Goal: Task Accomplishment & Management: Manage account settings

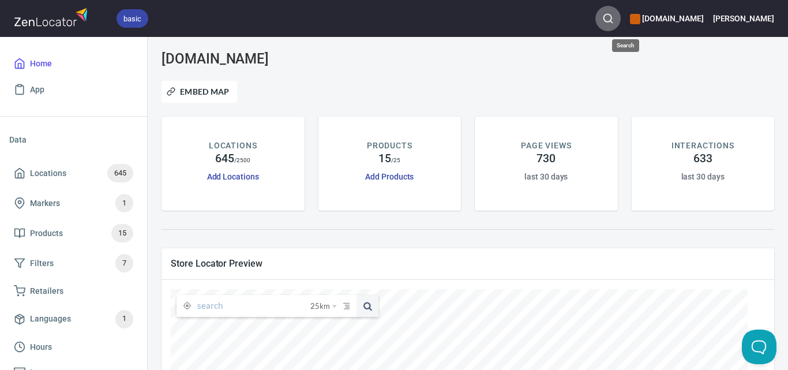
click at [614, 13] on icon "button" at bounding box center [608, 19] width 12 height 12
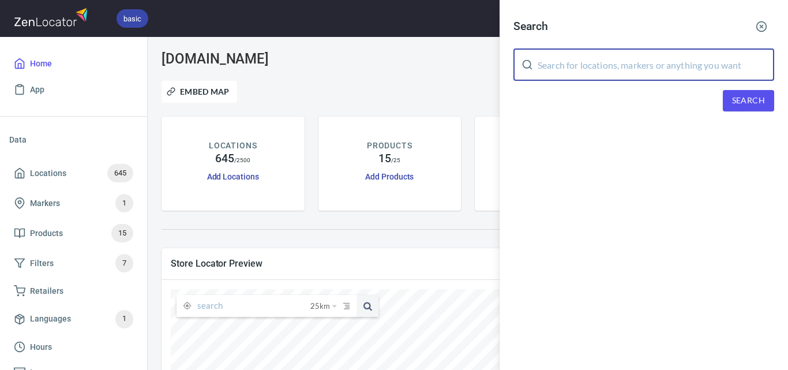
click at [639, 63] on input "text" at bounding box center [656, 64] width 237 height 32
paste input "Hogget Kitchen"
click at [749, 96] on span "Search" at bounding box center [748, 100] width 33 height 14
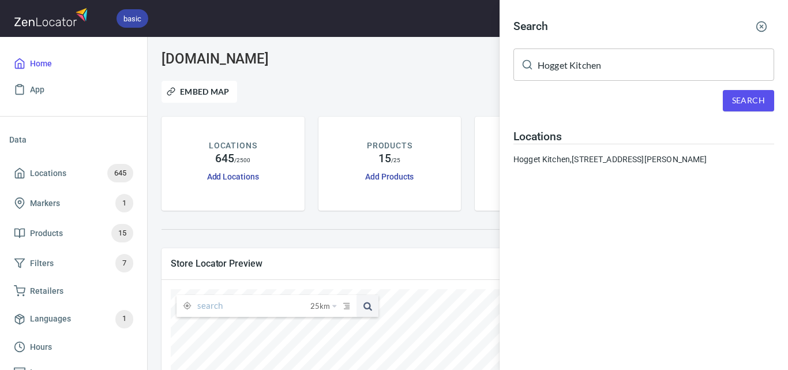
click at [630, 67] on input "Hogget Kitchen" at bounding box center [656, 64] width 237 height 32
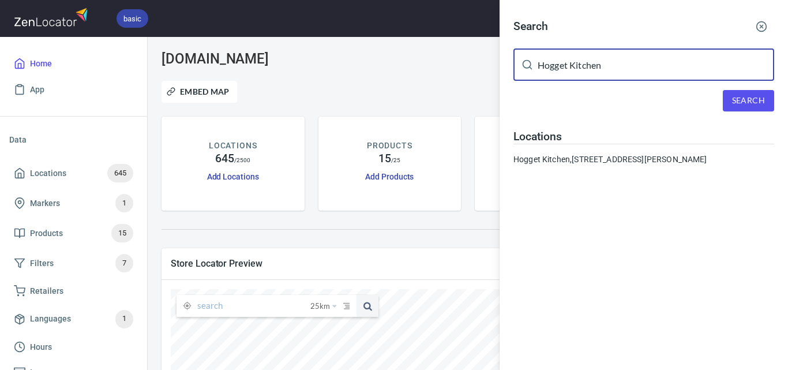
click at [630, 67] on input "Hogget Kitchen" at bounding box center [656, 64] width 237 height 32
paste input "[PERSON_NAME] Little Saints"
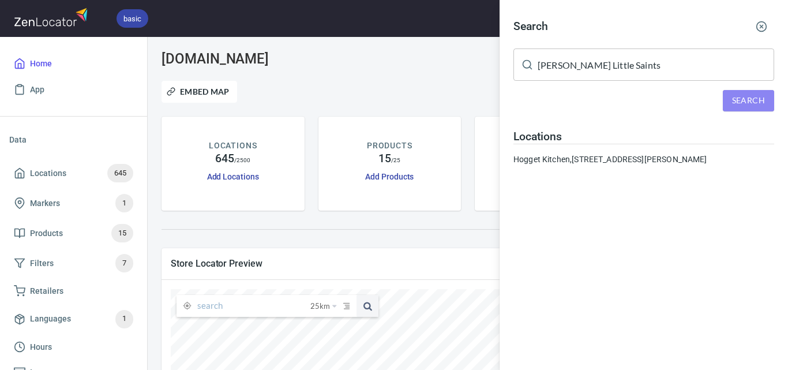
click at [743, 93] on span "Search" at bounding box center [748, 100] width 33 height 14
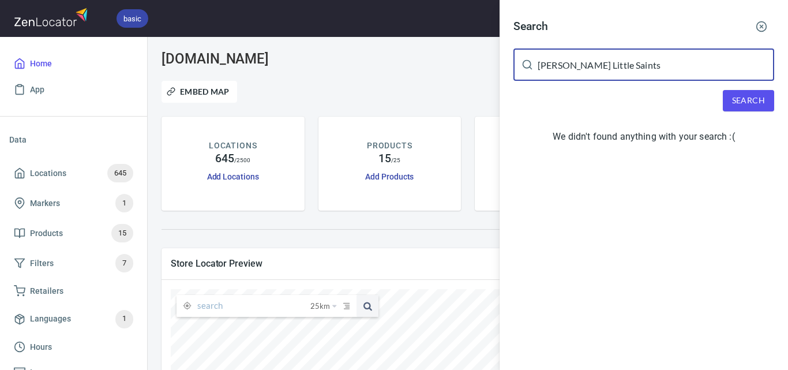
click at [603, 71] on input "[PERSON_NAME] Little Saints" at bounding box center [656, 64] width 237 height 32
paste input "[PERSON_NAME]'s Kitchen"
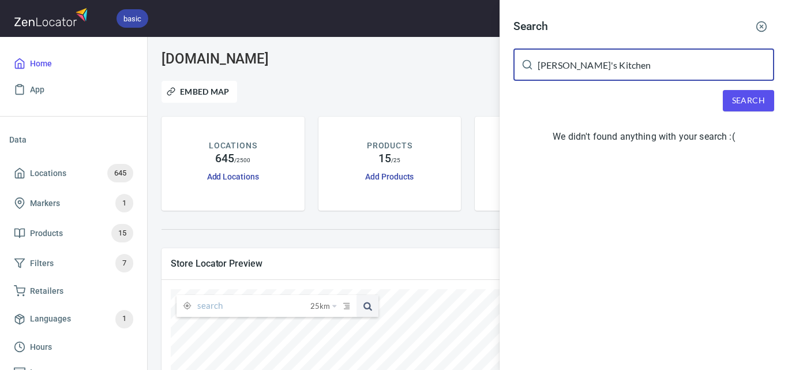
click at [734, 100] on span "Search" at bounding box center [748, 100] width 33 height 14
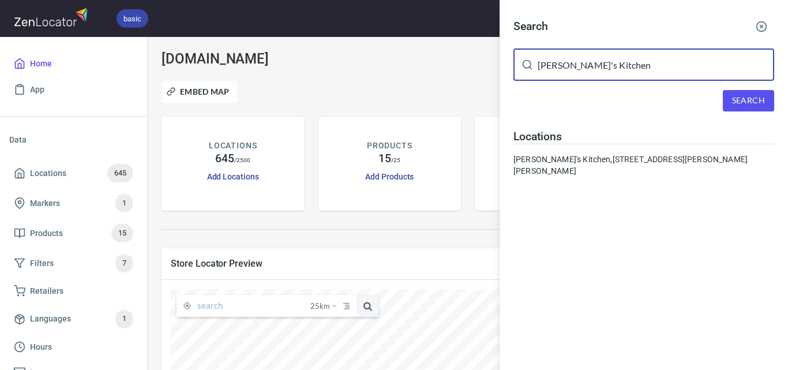
click at [566, 65] on input "[PERSON_NAME]'s Kitchen" at bounding box center [656, 64] width 237 height 32
paste input "Gimlet at [GEOGRAPHIC_DATA]"
click at [744, 88] on div "Search Gimlet at [GEOGRAPHIC_DATA] ​ Search Locations [PERSON_NAME][GEOGRAPHIC_…" at bounding box center [644, 100] width 288 height 200
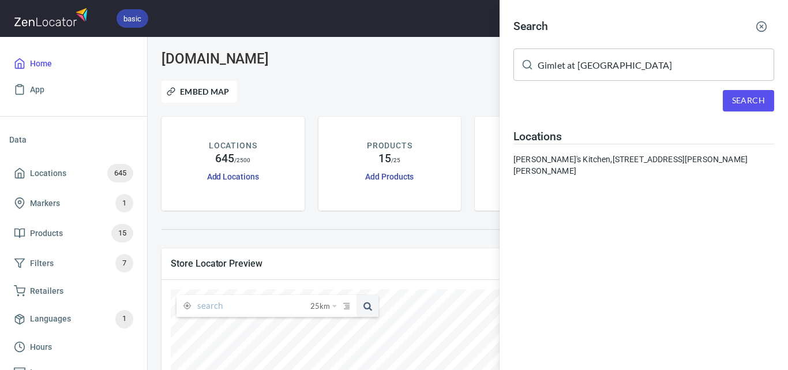
click at [745, 97] on span "Search" at bounding box center [748, 100] width 33 height 14
click at [542, 59] on input "Gimlet at [GEOGRAPHIC_DATA]" at bounding box center [656, 64] width 237 height 32
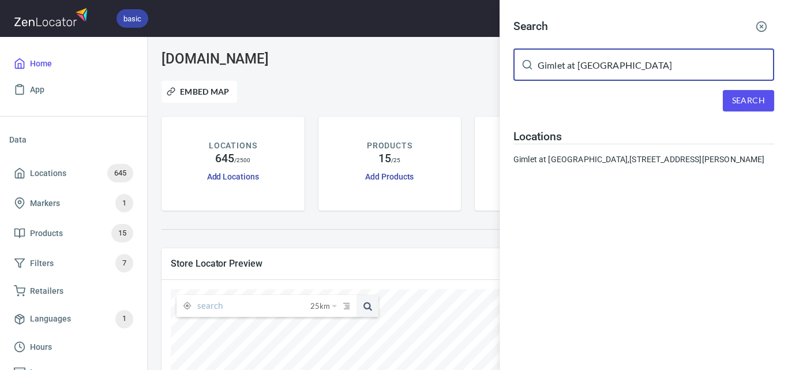
click at [543, 59] on input "Gimlet at [GEOGRAPHIC_DATA]" at bounding box center [656, 64] width 237 height 32
paste input "[GEOGRAPHIC_DATA]"
type input "[GEOGRAPHIC_DATA]"
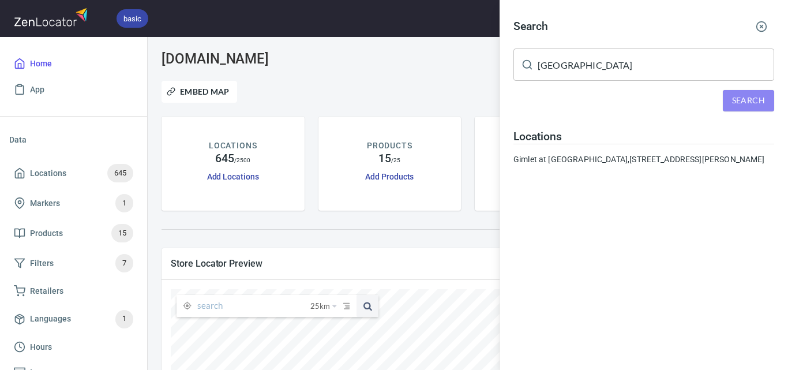
click at [738, 96] on span "Search" at bounding box center [748, 100] width 33 height 14
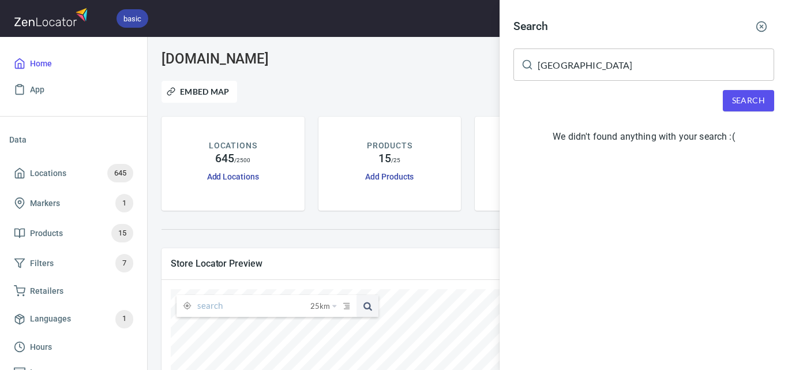
drag, startPoint x: 421, startPoint y: 85, endPoint x: 225, endPoint y: 145, distance: 204.6
click at [418, 85] on div at bounding box center [394, 185] width 788 height 370
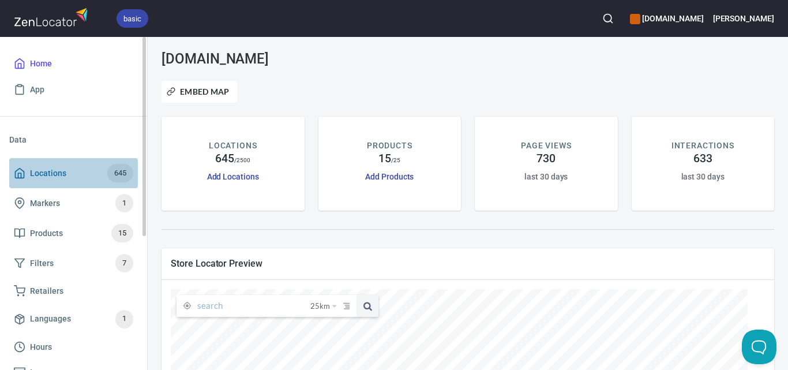
click at [53, 169] on span "Locations" at bounding box center [48, 173] width 36 height 14
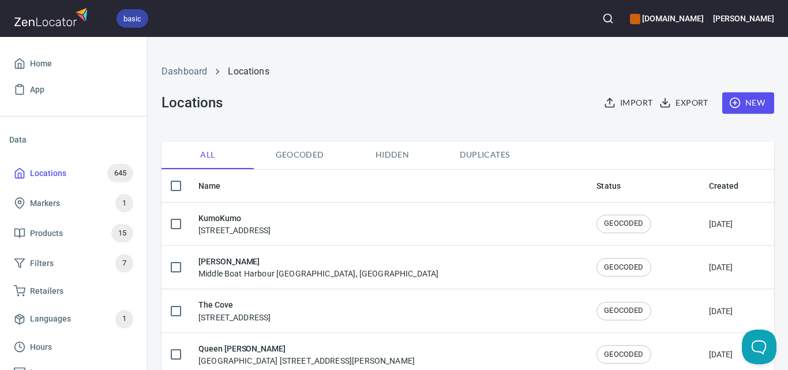
checkbox input "false"
click at [754, 103] on span "New" at bounding box center [747, 103] width 33 height 14
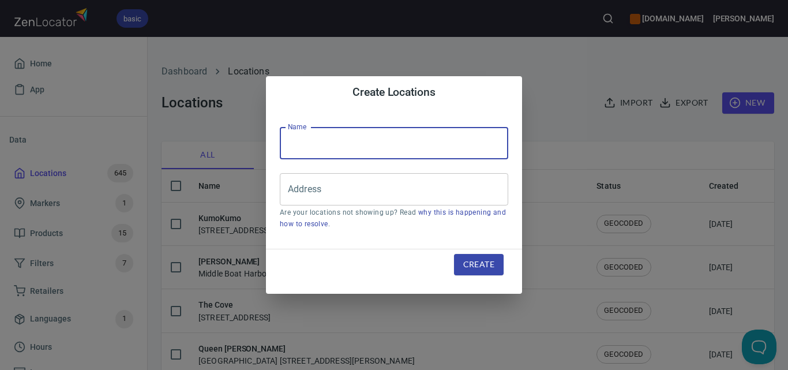
click at [457, 144] on input "text" at bounding box center [394, 143] width 228 height 32
paste input "[GEOGRAPHIC_DATA]"
type input "[GEOGRAPHIC_DATA]"
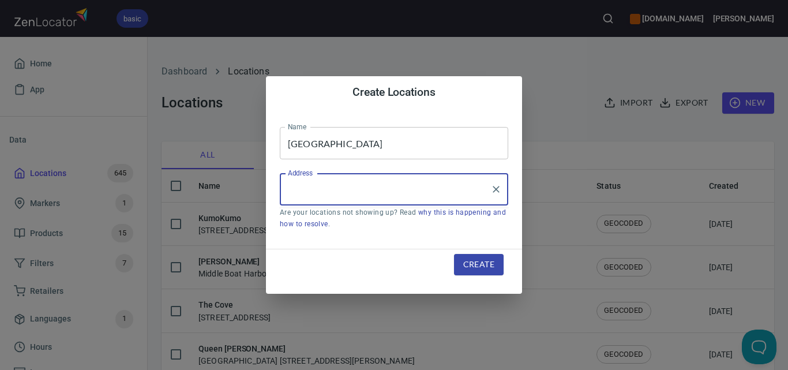
click at [431, 190] on input "Address" at bounding box center [385, 189] width 201 height 22
paste input "[STREET_ADDRESS]"
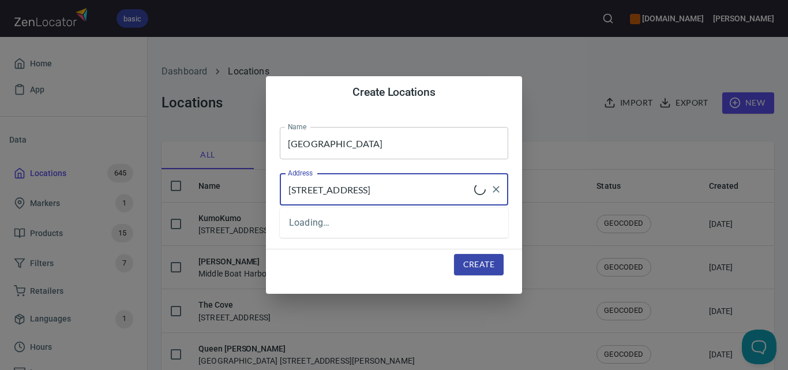
type input "[STREET_ADDRESS]"
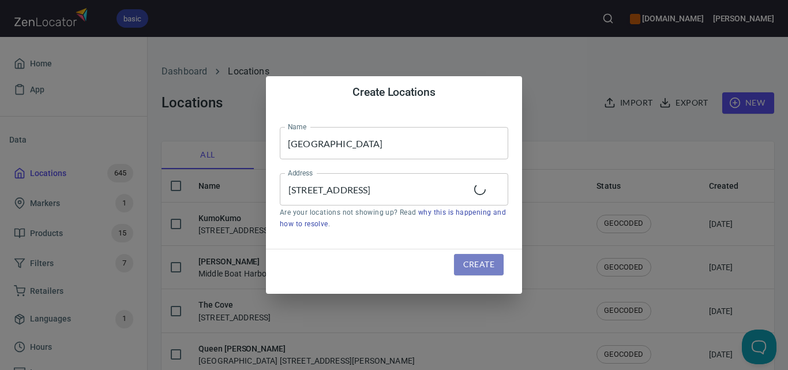
click at [493, 258] on span "Create" at bounding box center [478, 264] width 31 height 14
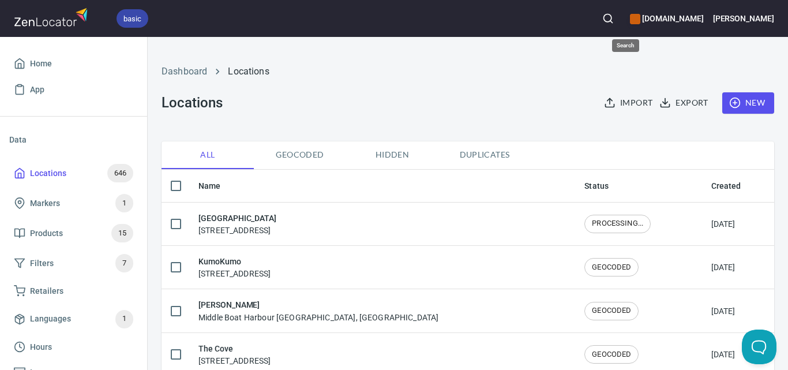
click at [614, 19] on icon "button" at bounding box center [608, 19] width 12 height 12
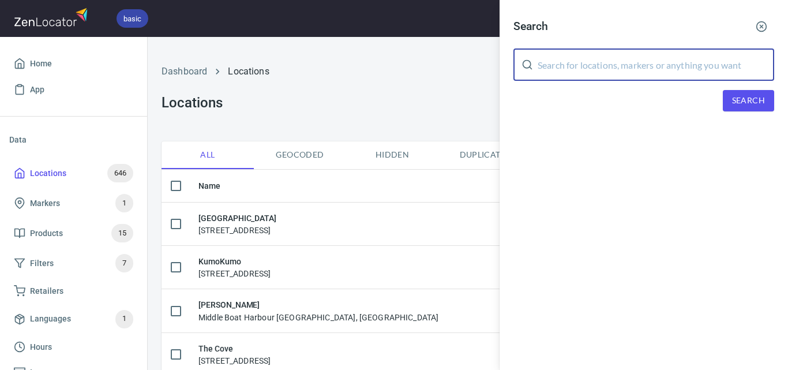
click at [626, 55] on input "text" at bounding box center [656, 64] width 237 height 32
paste input "Beatts Coffee"
click at [737, 99] on span "Search" at bounding box center [748, 100] width 33 height 14
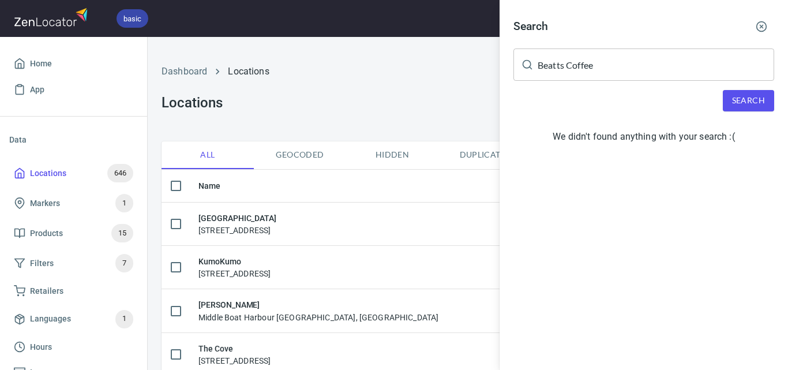
click at [588, 73] on input "Beatts Coffee" at bounding box center [656, 64] width 237 height 32
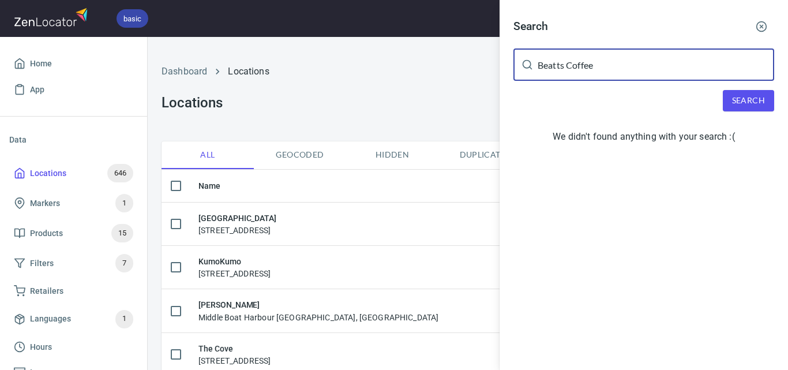
click at [588, 70] on input "Beatts Coffee" at bounding box center [656, 64] width 237 height 32
click at [588, 68] on input "Beatts Coffee" at bounding box center [656, 64] width 237 height 32
paste input "[PERSON_NAME] Bakery"
click at [671, 67] on input "Beatts CoffeCobb Lane Bakerye" at bounding box center [656, 64] width 237 height 32
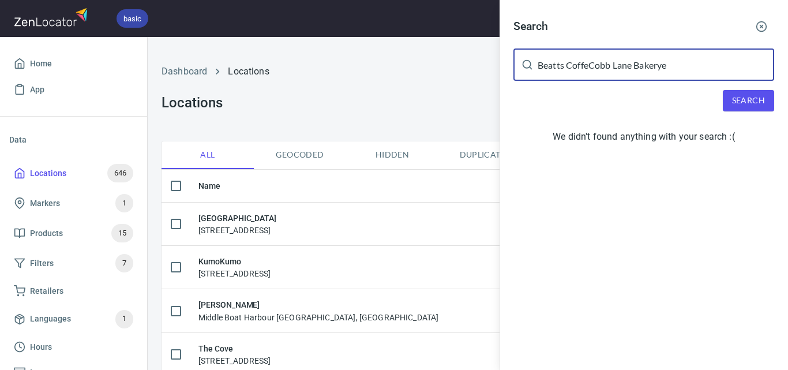
click at [671, 67] on input "Beatts CoffeCobb Lane Bakerye" at bounding box center [656, 64] width 237 height 32
paste input "[PERSON_NAME] Bakery"
type input "[PERSON_NAME] Bakery"
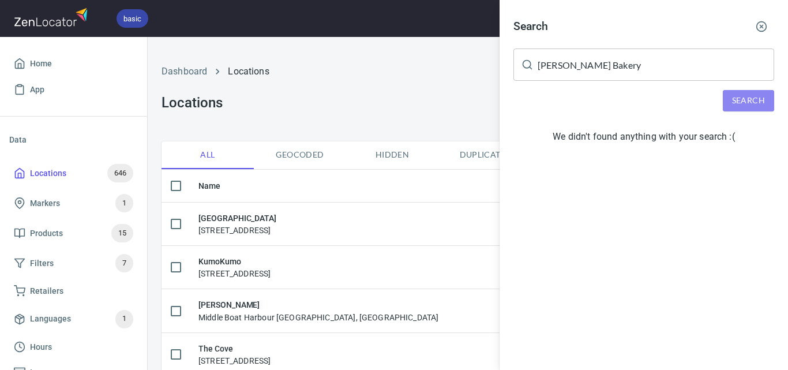
click at [734, 93] on span "Search" at bounding box center [748, 100] width 33 height 14
click at [43, 168] on div at bounding box center [394, 185] width 788 height 370
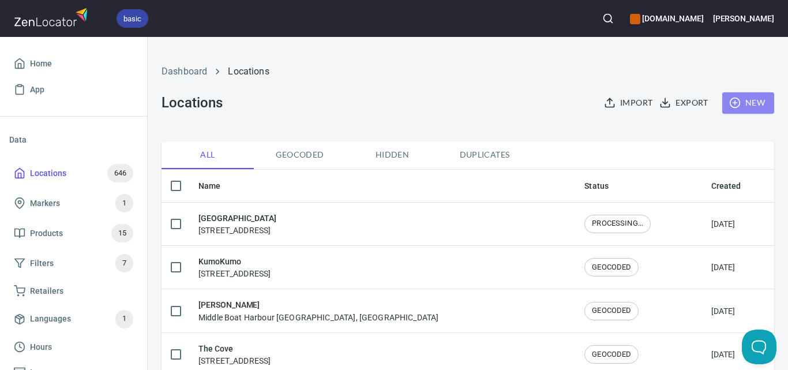
click at [732, 99] on span "New" at bounding box center [747, 103] width 33 height 14
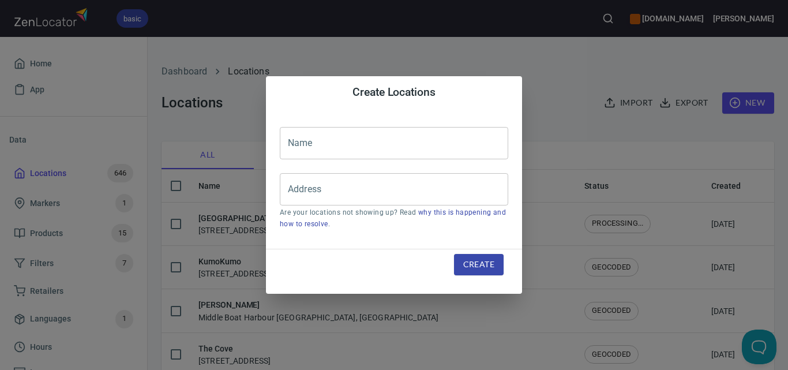
click at [396, 137] on input "text" at bounding box center [394, 143] width 228 height 32
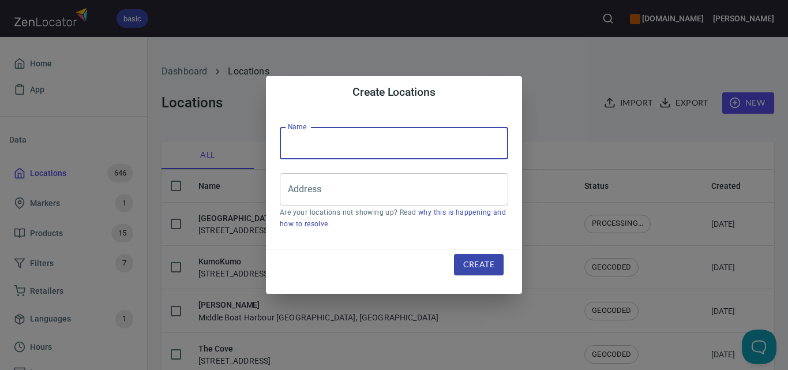
paste input "[PERSON_NAME] Bakery"
type input "[PERSON_NAME] Bakery"
click at [459, 175] on div "Address" at bounding box center [394, 189] width 228 height 32
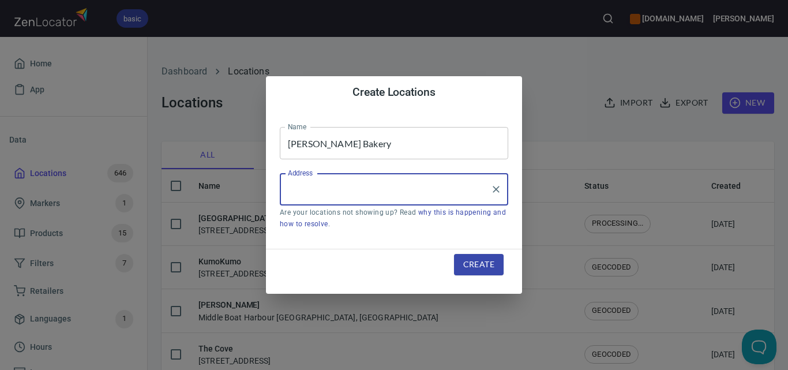
paste input "[STREET_ADDRESS][PERSON_NAME]"
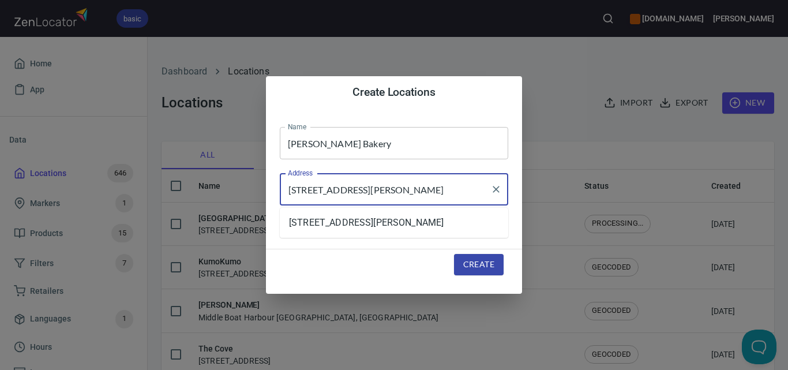
type input "[STREET_ADDRESS][PERSON_NAME]"
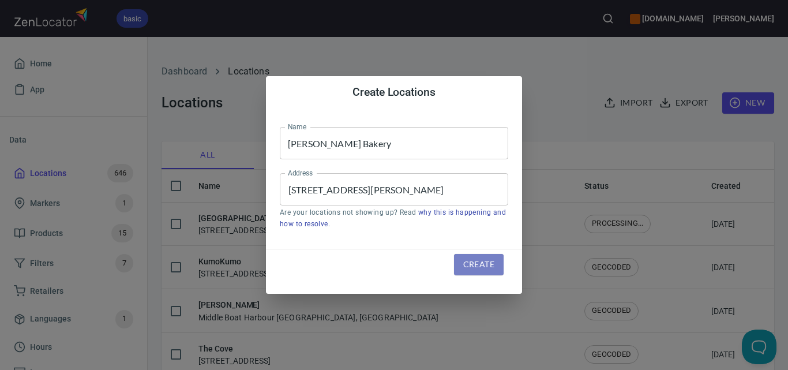
click at [476, 261] on span "Create" at bounding box center [478, 264] width 31 height 14
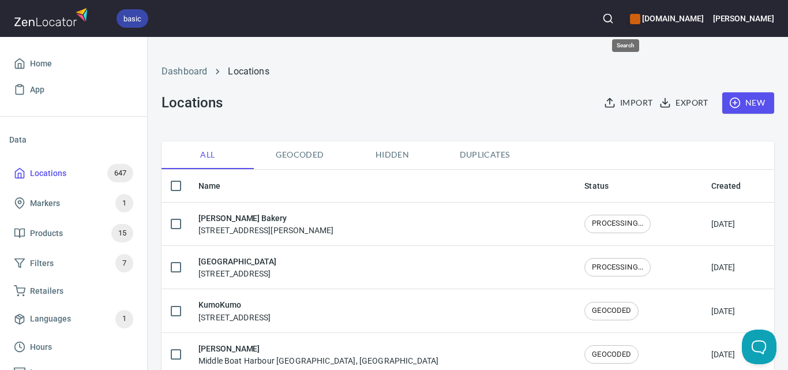
click at [614, 16] on icon "button" at bounding box center [608, 19] width 12 height 12
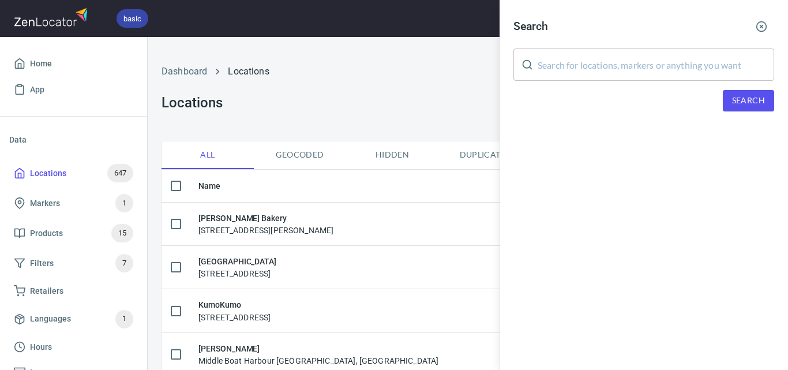
click at [667, 68] on input "text" at bounding box center [656, 64] width 237 height 32
paste input "Swan Reach General Store"
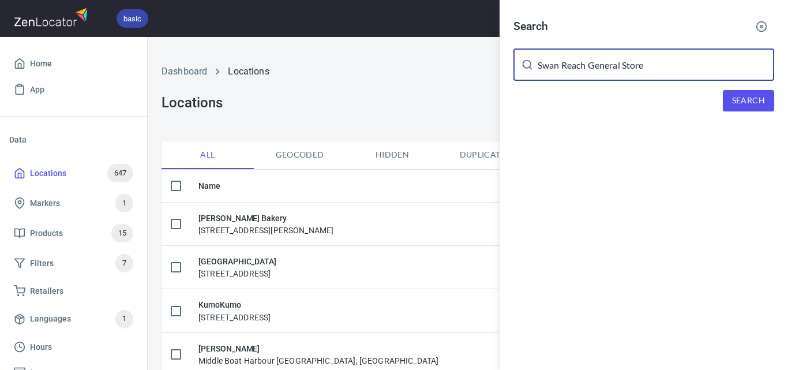
click at [742, 102] on span "Search" at bounding box center [748, 100] width 33 height 14
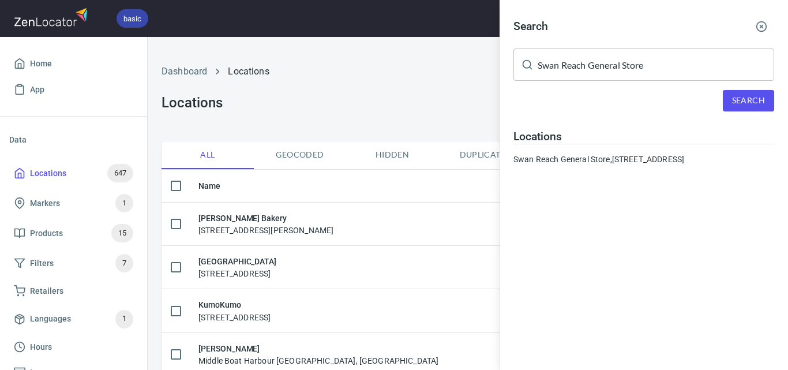
click at [619, 66] on input "Swan Reach General Store" at bounding box center [656, 64] width 237 height 32
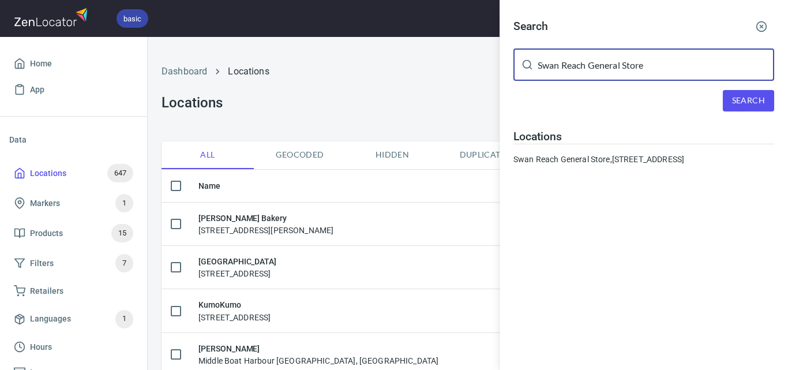
click at [619, 66] on input "Swan Reach General Store" at bounding box center [656, 64] width 237 height 32
click at [619, 67] on input "Swan Reach General Store" at bounding box center [656, 64] width 237 height 32
paste input "Wellcare [GEOGRAPHIC_DATA]"
type input "Wellcare [GEOGRAPHIC_DATA]"
click at [751, 97] on span "Search" at bounding box center [748, 100] width 33 height 14
